Goal: Task Accomplishment & Management: Use online tool/utility

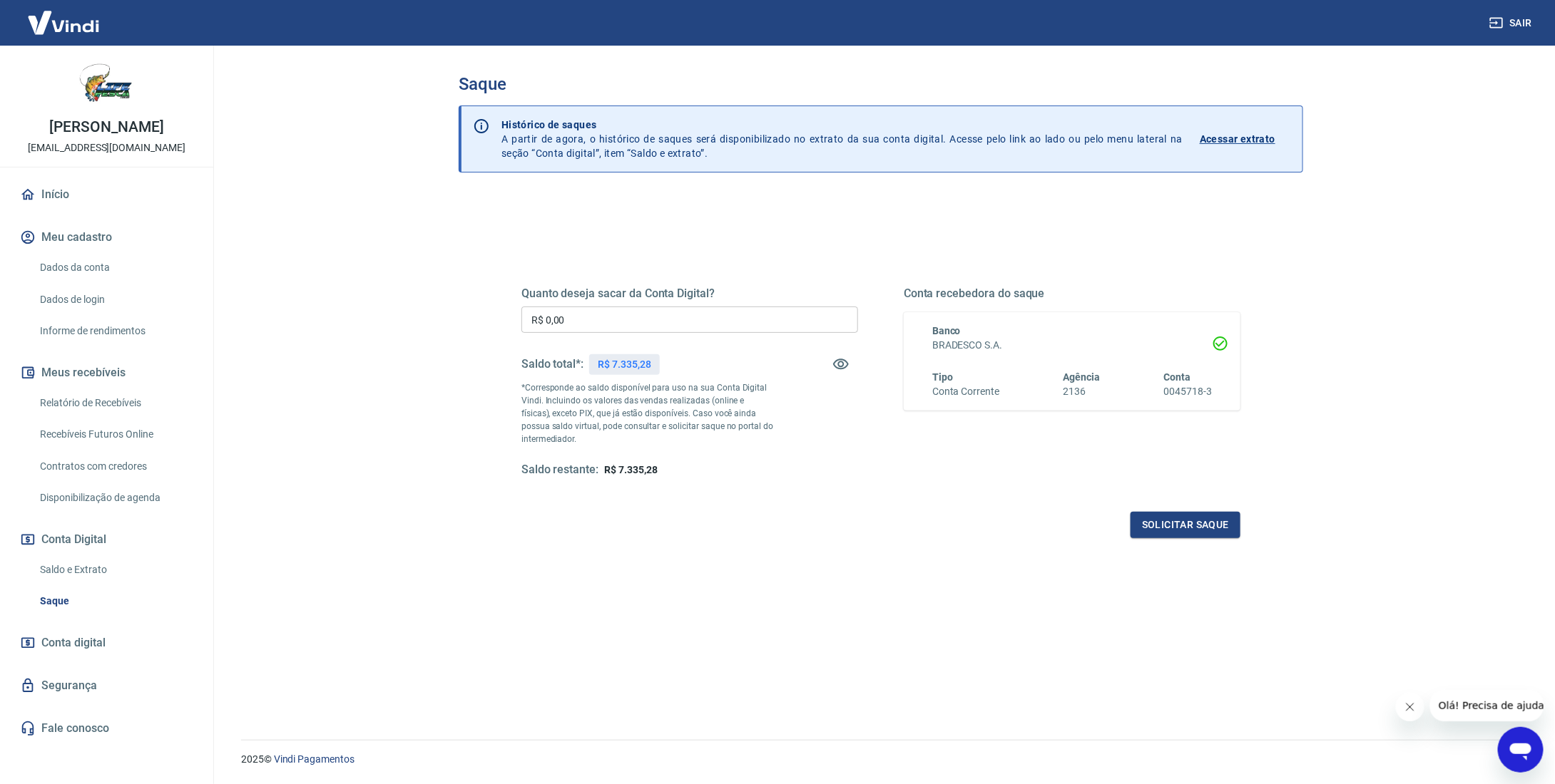
click at [592, 326] on input "R$ 0,00" at bounding box center [689, 319] width 337 height 26
type input "R$ 7.335,28"
click at [1188, 529] on button "Solicitar saque" at bounding box center [1185, 525] width 109 height 26
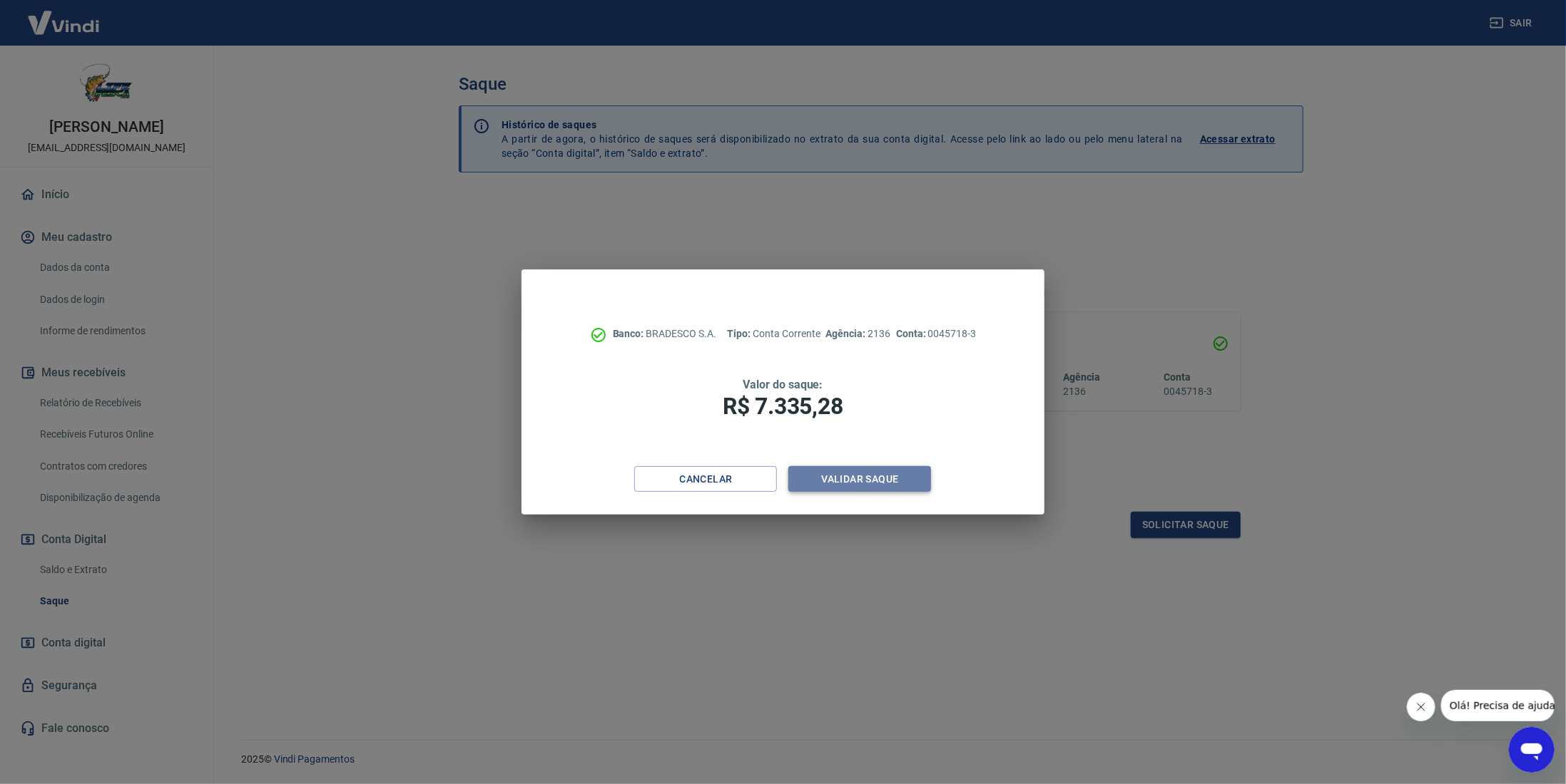
click at [885, 480] on button "Validar saque" at bounding box center [860, 479] width 142 height 26
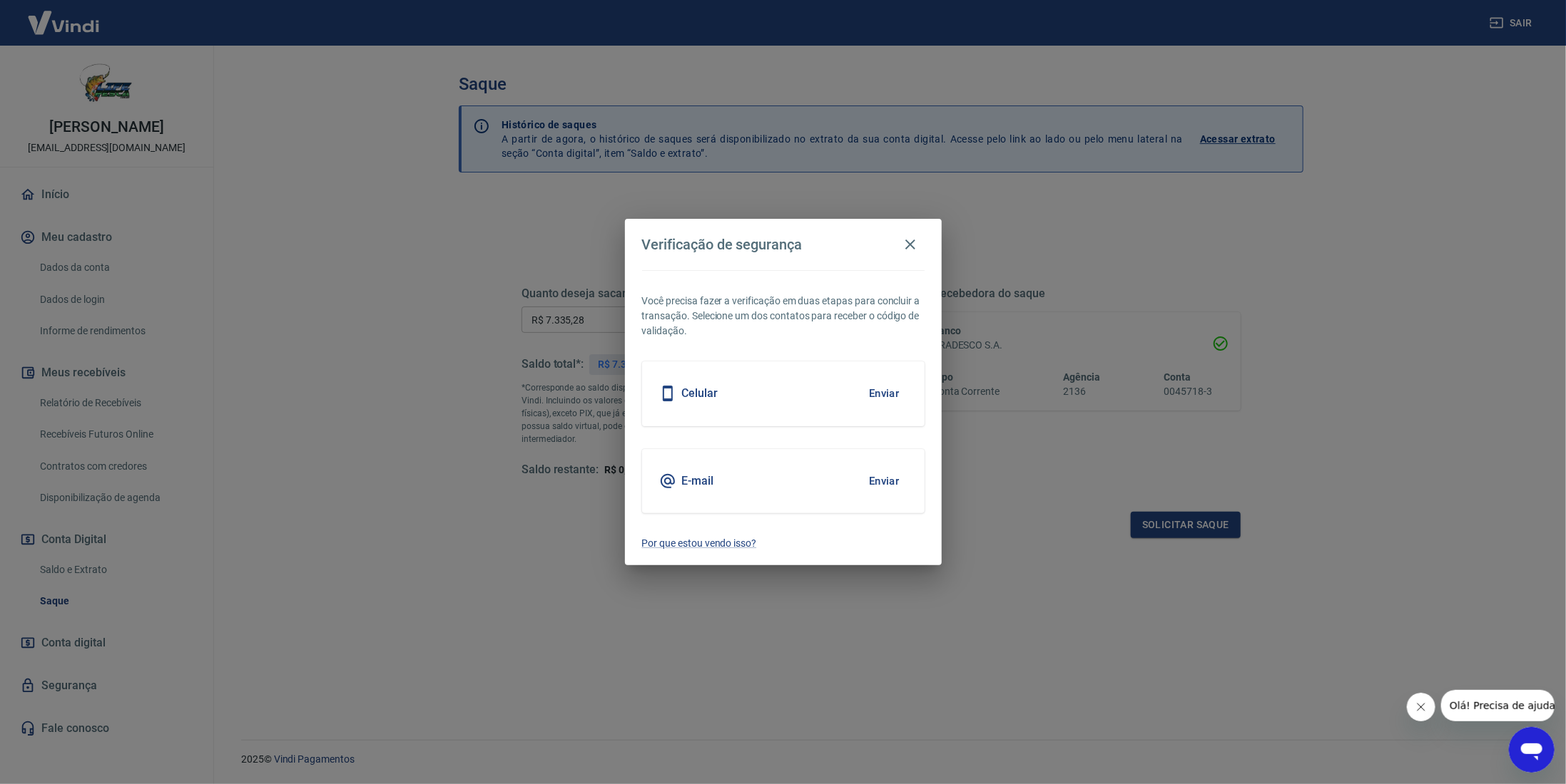
click at [883, 396] on button "Enviar" at bounding box center [884, 393] width 46 height 30
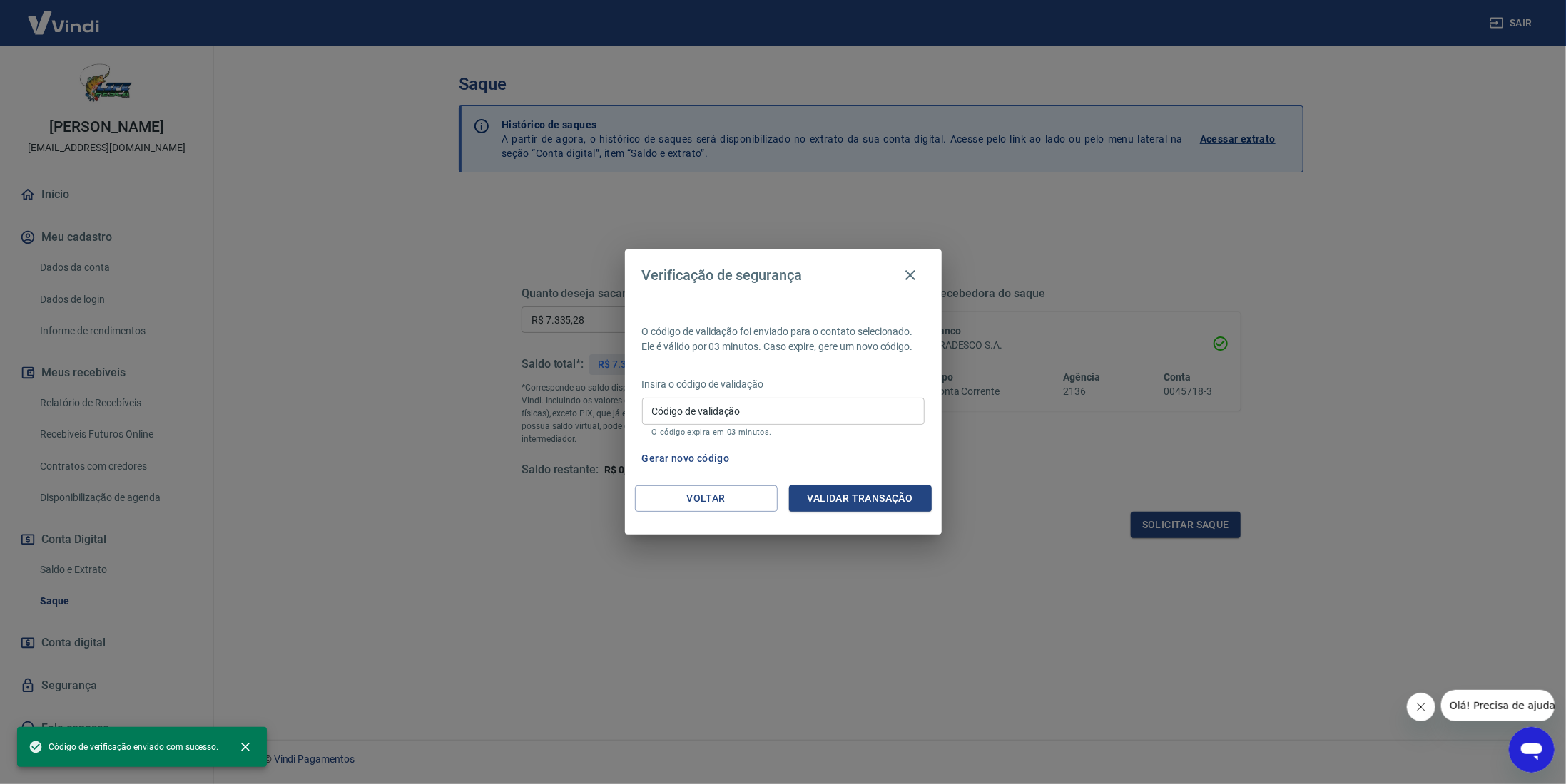
click at [731, 407] on input "Código de validação" at bounding box center [783, 411] width 283 height 26
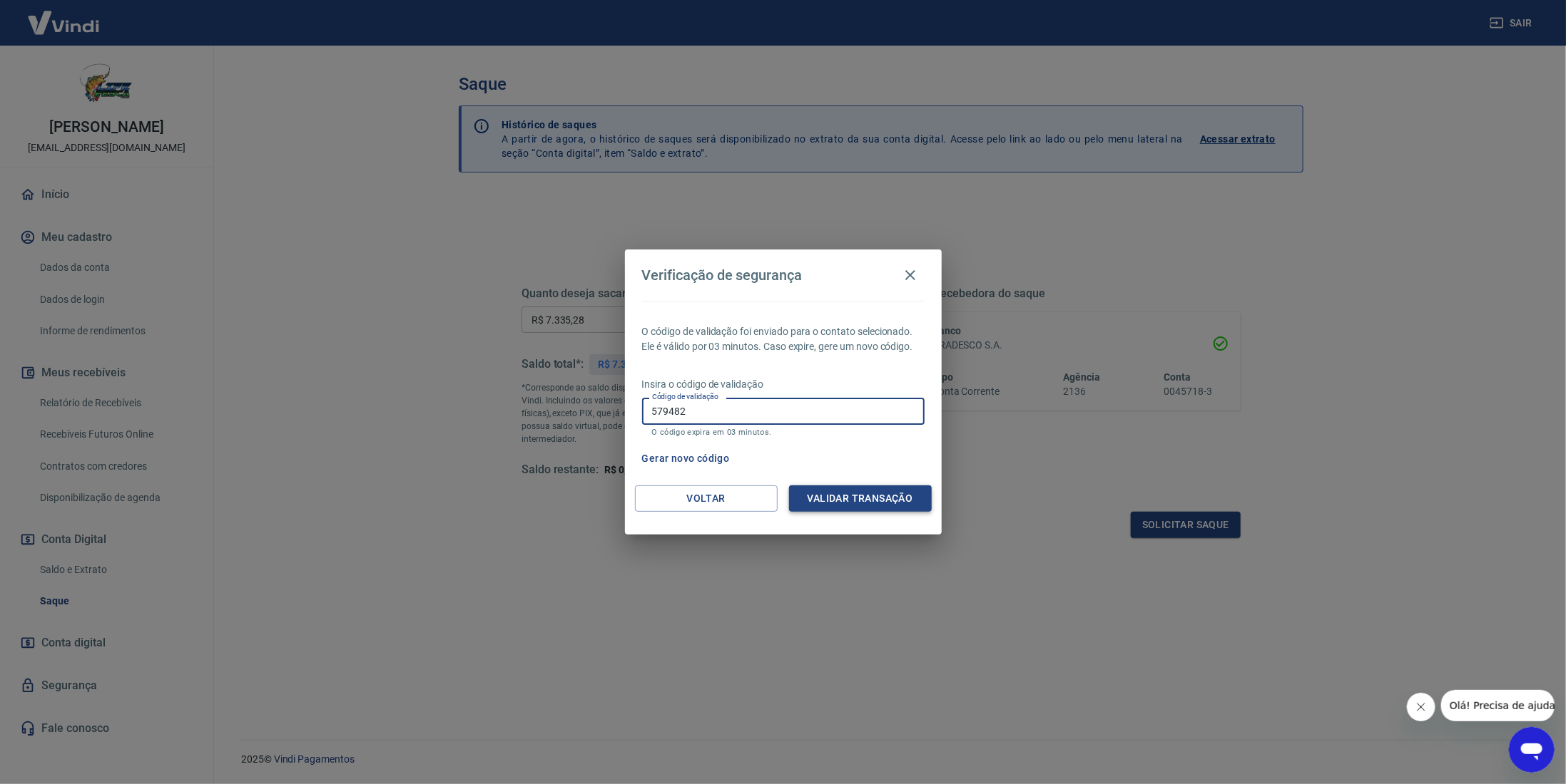
type input "579482"
click at [853, 496] on button "Validar transação" at bounding box center [860, 498] width 142 height 26
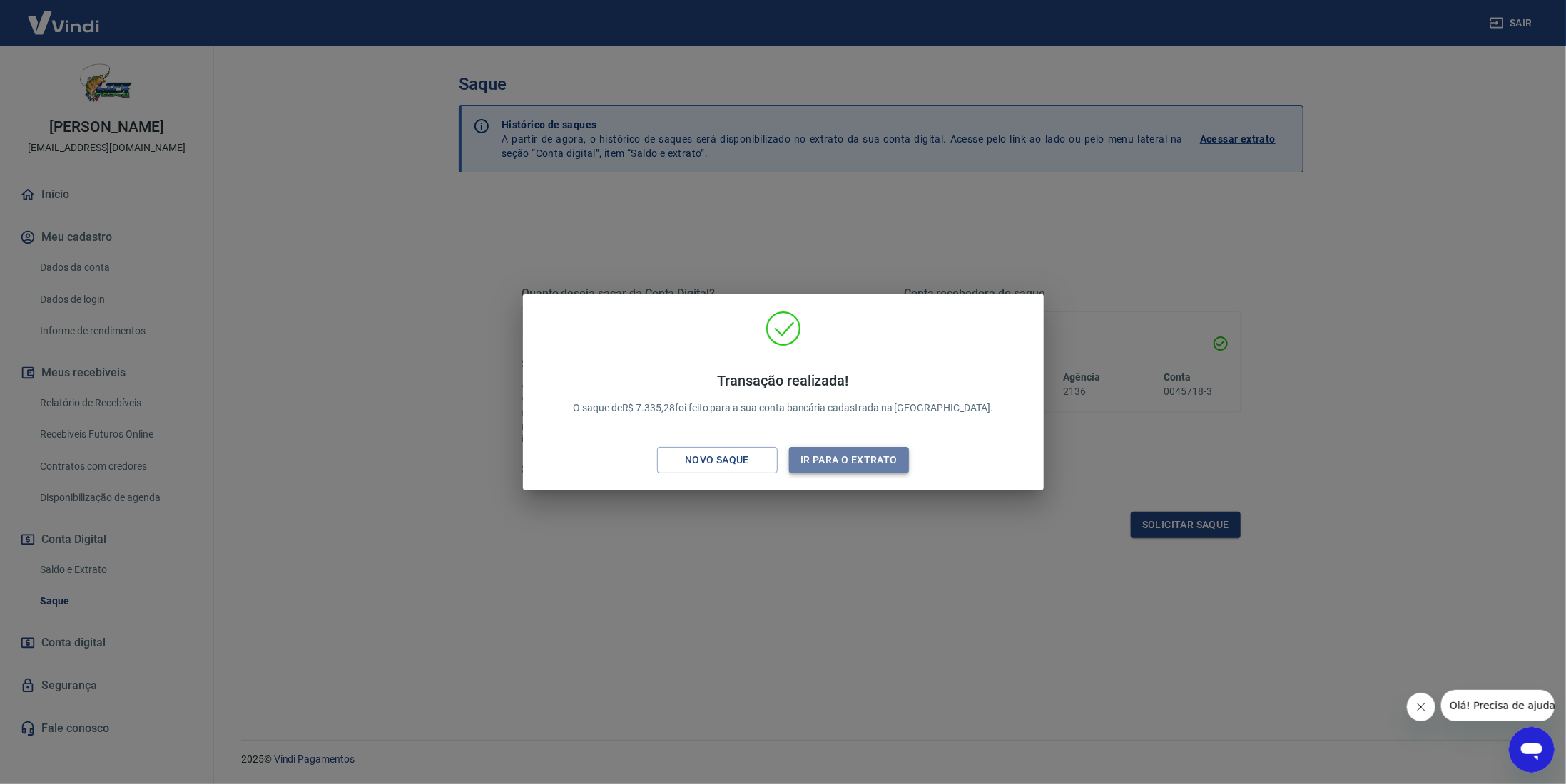
click at [859, 466] on button "Ir para o extrato" at bounding box center [849, 459] width 121 height 26
